Goal: Information Seeking & Learning: Learn about a topic

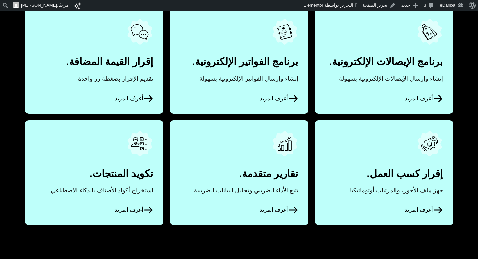
click at [297, 100] on icon at bounding box center [293, 99] width 10 height 10
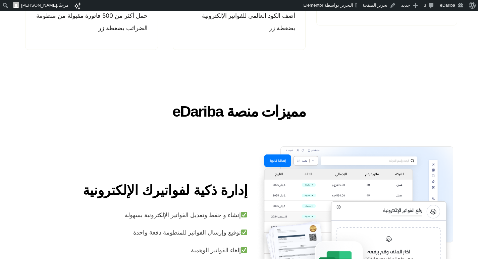
scroll to position [1007, 0]
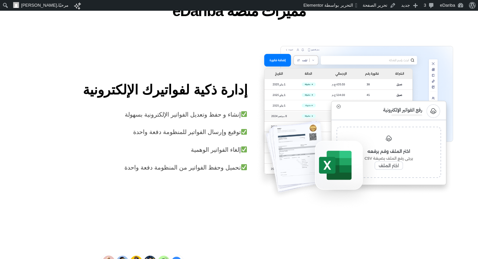
drag, startPoint x: 249, startPoint y: 91, endPoint x: 106, endPoint y: 168, distance: 162.3
click at [106, 168] on div "إدارة ذكية لفواتيرك الإلكترونية​ إنشاء و حفظ وتعديل الفواتير الإلكترونية بسهولة…" at bounding box center [136, 129] width 231 height 102
copy div "إدارة ذكية لفواتيرك الإلكترونية​ إنشاء و حفظ وتعديل الفواتير الإلكترونية بسهولة…"
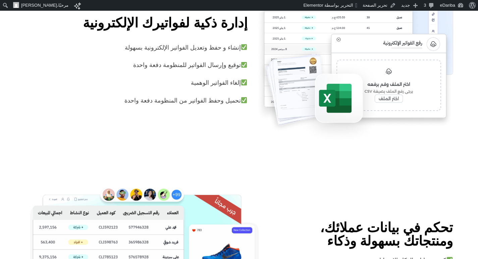
scroll to position [973, 0]
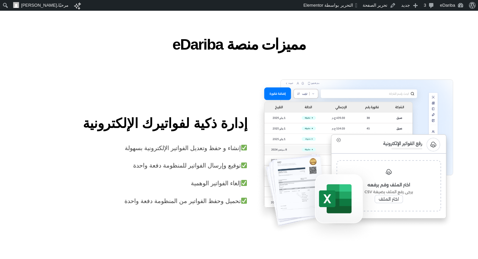
click at [254, 90] on div at bounding box center [355, 162] width 206 height 165
drag, startPoint x: 239, startPoint y: 144, endPoint x: 99, endPoint y: 213, distance: 156.1
click at [99, 213] on div "إدارة ذكية لفواتيرك الإلكترونية​ إنشاء و حفظ وتعديل الفواتير الإلكترونية بسهولة…" at bounding box center [239, 162] width 436 height 165
click at [91, 171] on div "إنشاء و حفظ وتعديل الفواتير الإلكترونية بسهولة توقيع وإرسال الفواتير للمنظومة د…" at bounding box center [136, 174] width 222 height 65
click at [111, 154] on div "إنشاء و حفظ وتعديل الفواتير الإلكترونية بسهولة توقيع وإرسال الفواتير للمنظومة د…" at bounding box center [136, 174] width 222 height 65
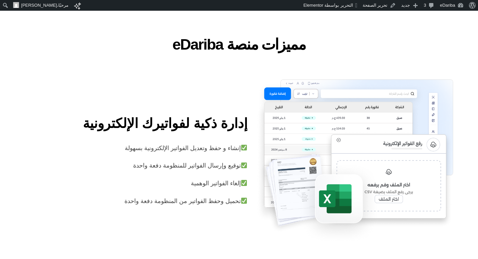
drag, startPoint x: 240, startPoint y: 145, endPoint x: 112, endPoint y: 149, distance: 127.9
click at [112, 149] on p "إنشاء و حفظ وتعديل الفواتير الإلكترونية بسهولة" at bounding box center [136, 148] width 222 height 12
copy p "إنشاء و حفظ وتعديل الفواتير الإلكترونية بسهولة"
click at [225, 161] on p "توقيع وإرسال الفواتير للمنظومة دفعة واحدة" at bounding box center [136, 166] width 222 height 12
drag, startPoint x: 241, startPoint y: 163, endPoint x: 124, endPoint y: 164, distance: 116.1
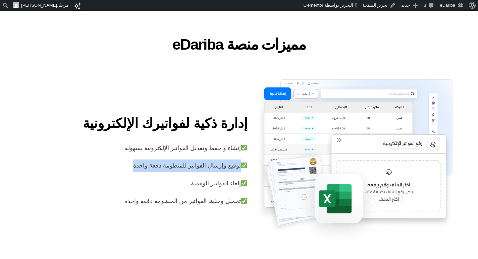
click at [124, 164] on p "توقيع وإرسال الفواتير للمنظومة دفعة واحدة" at bounding box center [136, 166] width 222 height 12
copy p "توقيع وإرسال الفواتير للمنظومة دفعة واحدة"
click at [187, 184] on p "إلغاء الفواتير الوهمية" at bounding box center [136, 183] width 222 height 12
drag, startPoint x: 240, startPoint y: 180, endPoint x: 183, endPoint y: 188, distance: 57.2
click at [183, 188] on p "إلغاء الفواتير الوهمية" at bounding box center [136, 183] width 222 height 12
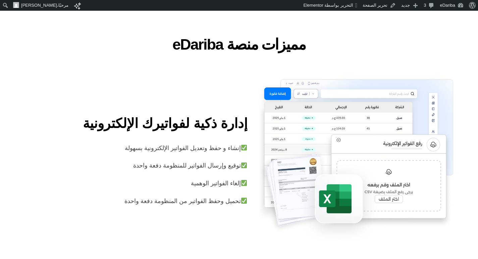
copy p "إلغاء الفواتير الوهمية"
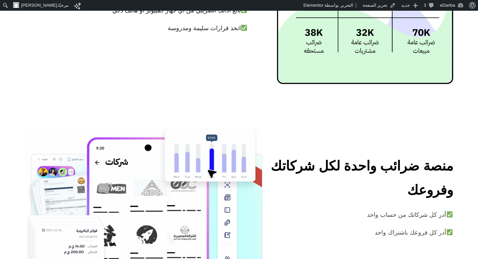
scroll to position [1611, 0]
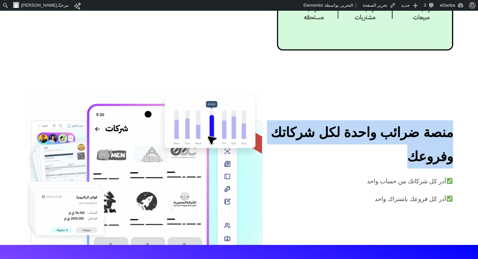
drag, startPoint x: 447, startPoint y: 131, endPoint x: 403, endPoint y: 152, distance: 48.2
click at [403, 152] on div "منصة ضرائب واحدة لكل شركاتك وفروعك أدر كل شركاتك من حساب واحد أدر كل فروعك باشت…" at bounding box center [361, 169] width 191 height 99
copy h2 "منصة ضرائب واحدة لكل شركاتك وفروعك"
click at [397, 169] on div "منصة ضرائب واحدة لكل شركاتك وفروعك" at bounding box center [361, 147] width 183 height 55
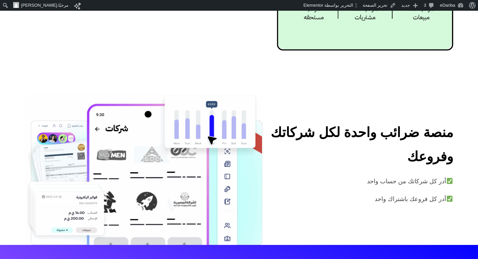
drag, startPoint x: 446, startPoint y: 176, endPoint x: 363, endPoint y: 180, distance: 83.0
click at [363, 180] on p "أدر كل شركاتك من حساب واحد" at bounding box center [361, 181] width 183 height 12
copy p "أدر كل شركاتك من حساب واحد"
click at [357, 196] on p "أدر كل فروعك باشتراك واحد" at bounding box center [361, 199] width 183 height 12
drag, startPoint x: 445, startPoint y: 195, endPoint x: 375, endPoint y: 207, distance: 71.5
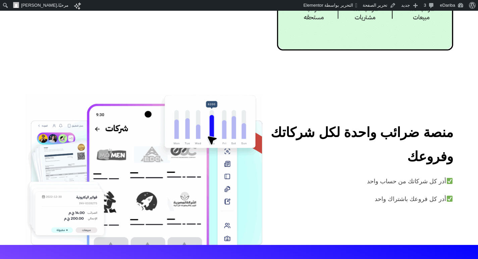
click at [375, 207] on div "أدر كل شركاتك من حساب واحد أدر كل فروعك باشتراك واحد" at bounding box center [361, 197] width 183 height 44
copy p "أدر كل فروعك باشتراك واحد"
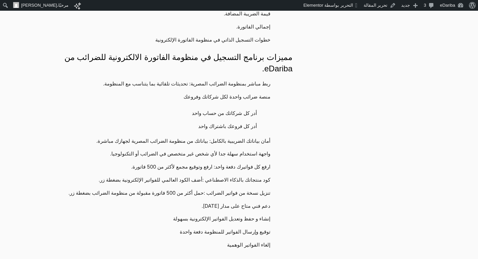
scroll to position [1174, 0]
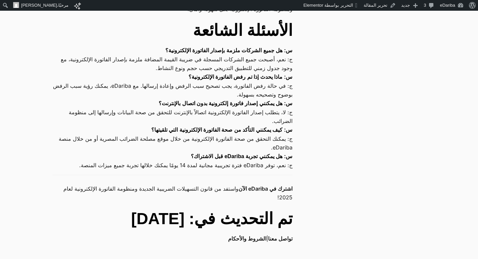
scroll to position [2483, 0]
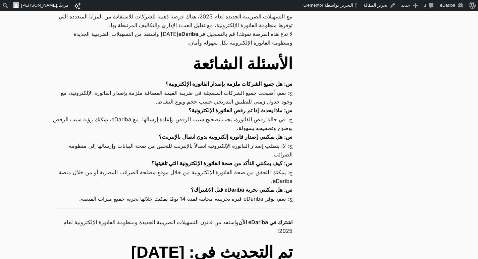
drag, startPoint x: 309, startPoint y: 72, endPoint x: 37, endPoint y: 251, distance: 325.2
copy main "الفاتورة الإلكترونية والتسهيلات الضريبية الجديدة: دليلك الشامل لعام 2025 وقت ال…"
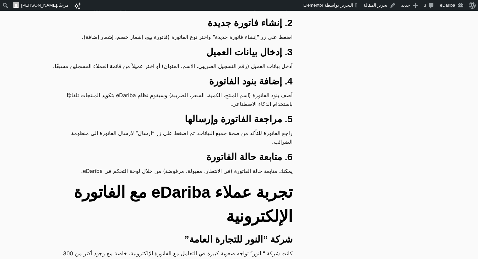
scroll to position [1913, 0]
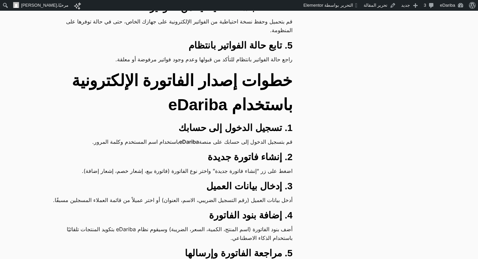
click at [140, 84] on h2 "خطوات إصدار الفاتورة الإلكترونية باستخدام eDariba" at bounding box center [172, 93] width 240 height 48
drag, startPoint x: 365, startPoint y: 118, endPoint x: 399, endPoint y: 168, distance: 60.8
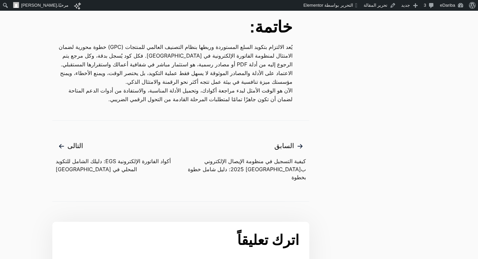
scroll to position [1275, 0]
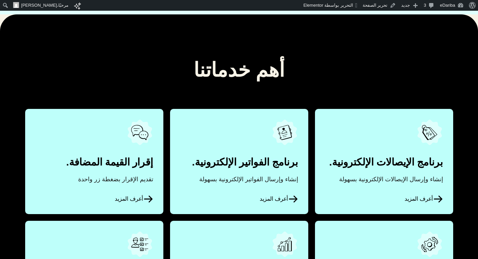
scroll to position [336, 0]
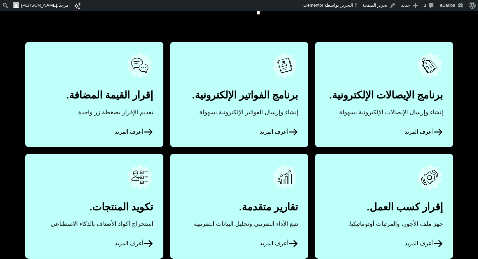
click at [293, 132] on icon at bounding box center [293, 132] width 10 height 10
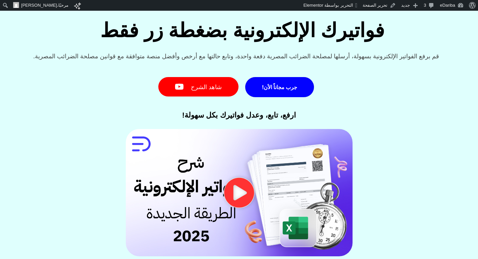
click at [231, 187] on icon "تشغيل الفيديو" at bounding box center [239, 193] width 30 height 30
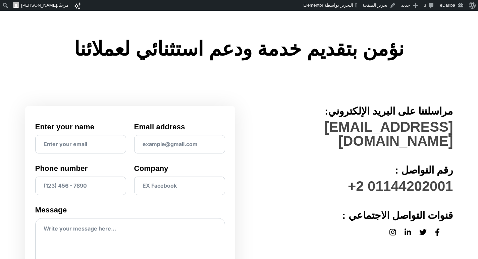
scroll to position [101, 0]
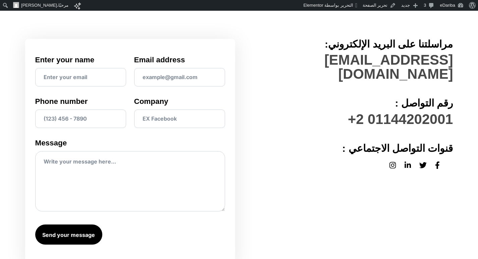
click at [394, 162] on icon at bounding box center [393, 165] width 6 height 6
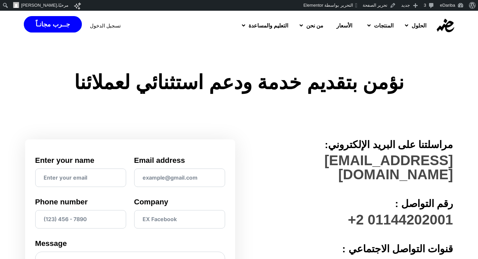
scroll to position [201, 0]
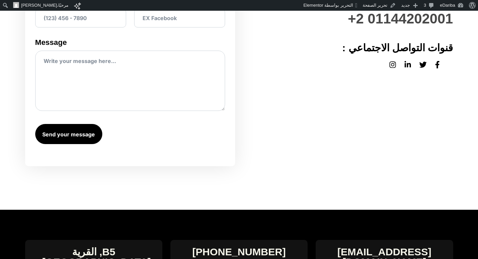
click at [409, 61] on icon at bounding box center [408, 64] width 6 height 7
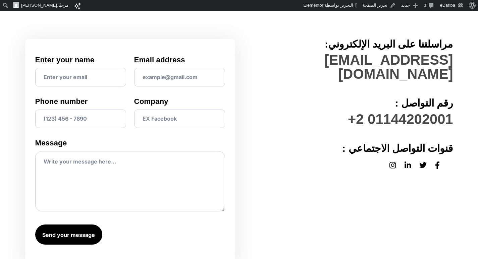
scroll to position [0, 0]
